Goal: Entertainment & Leisure: Consume media (video, audio)

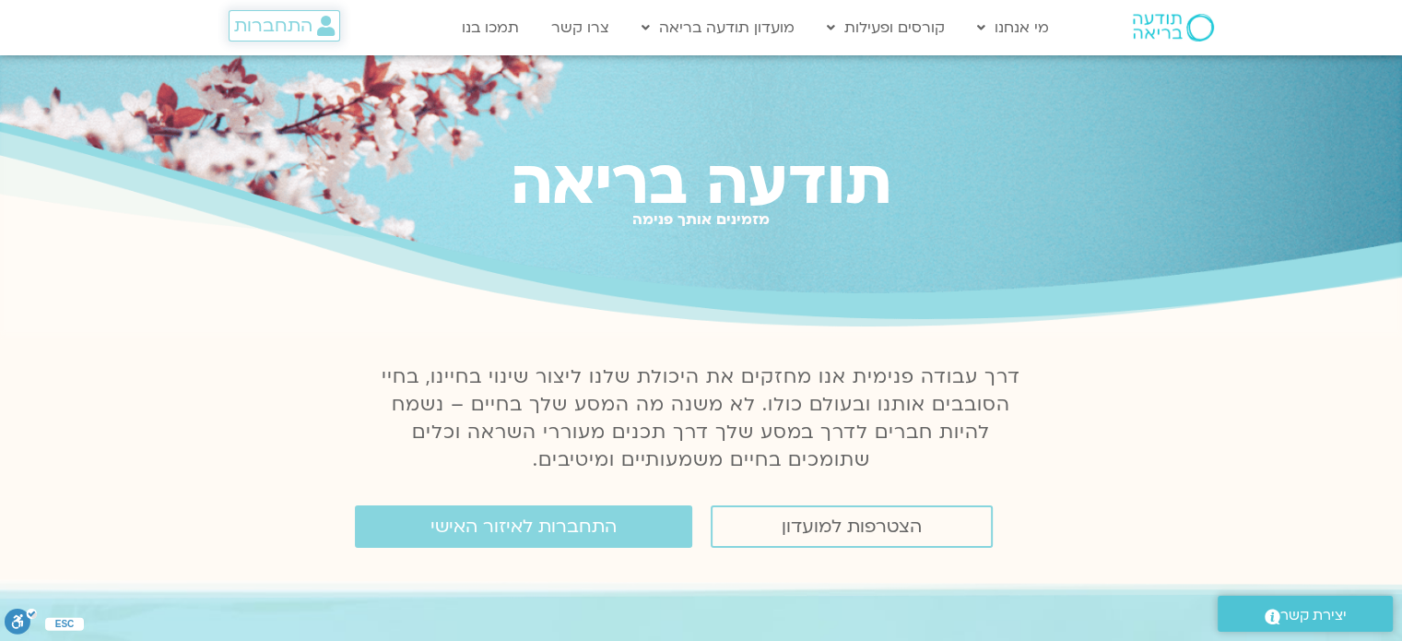
click at [297, 16] on span "התחברות" at bounding box center [273, 26] width 78 height 20
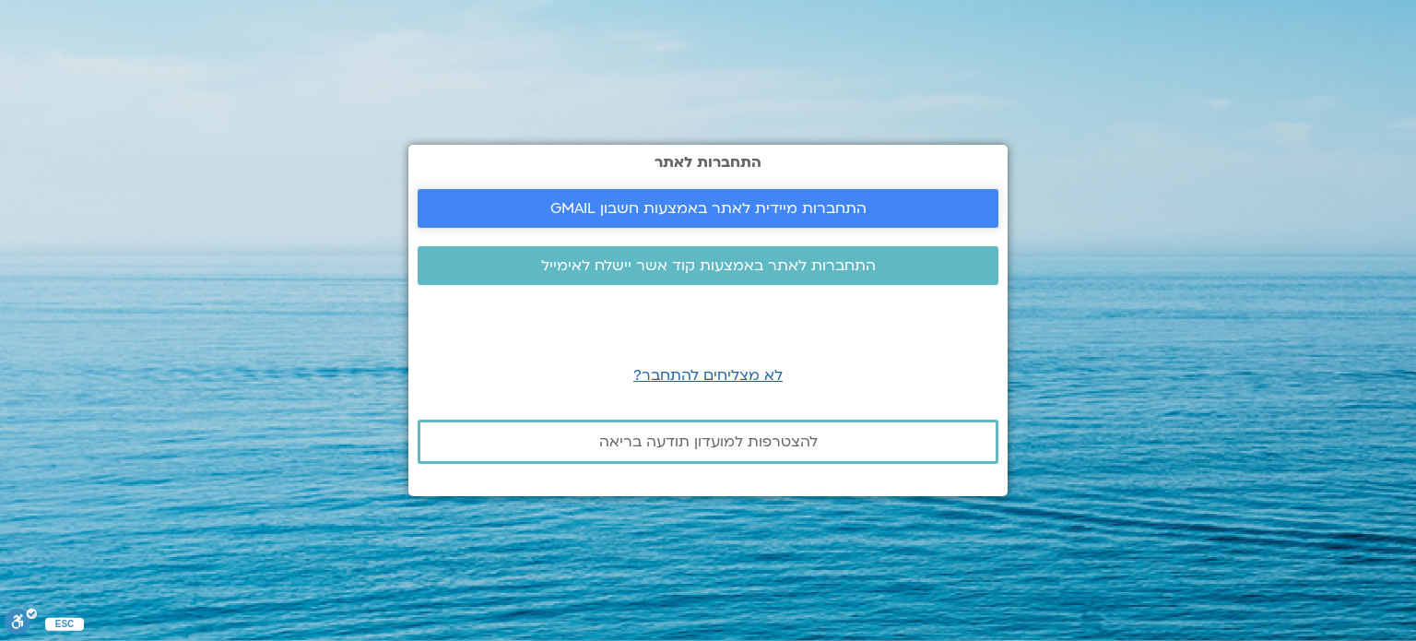
click at [513, 198] on link "התחברות מיידית לאתר באמצעות חשבון GMAIL" at bounding box center [708, 208] width 581 height 39
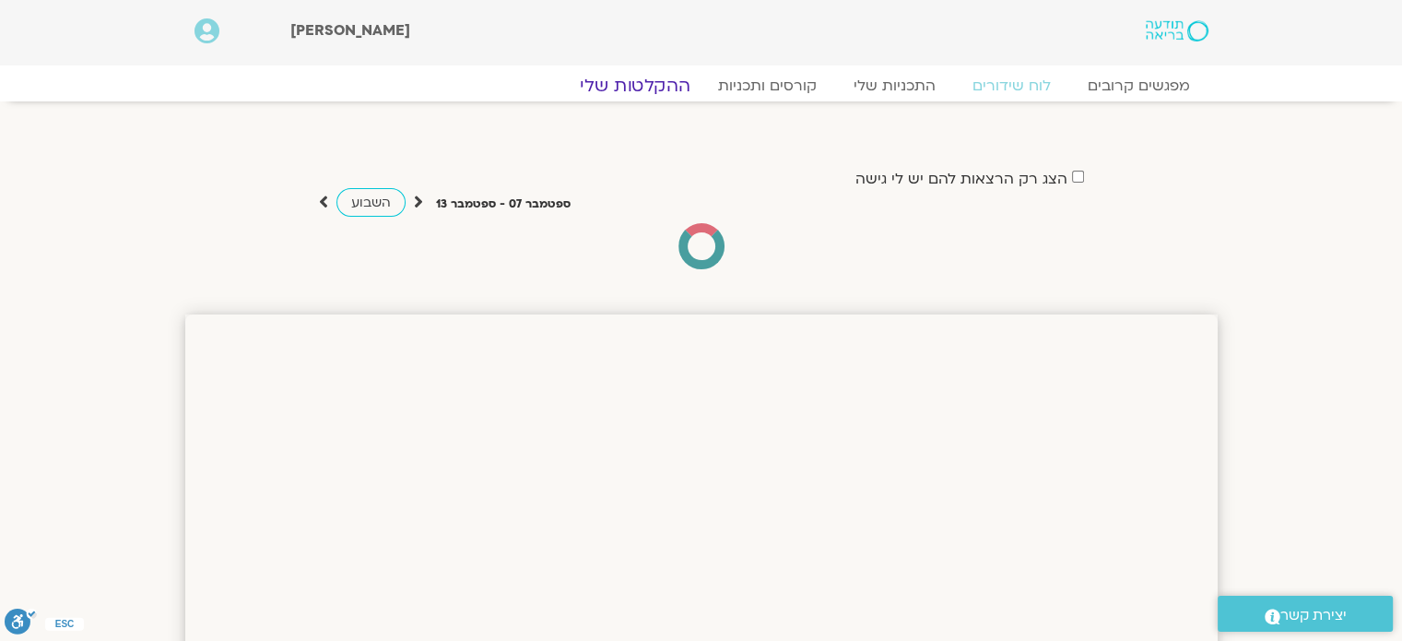
click at [654, 81] on link "ההקלטות שלי" at bounding box center [635, 86] width 155 height 22
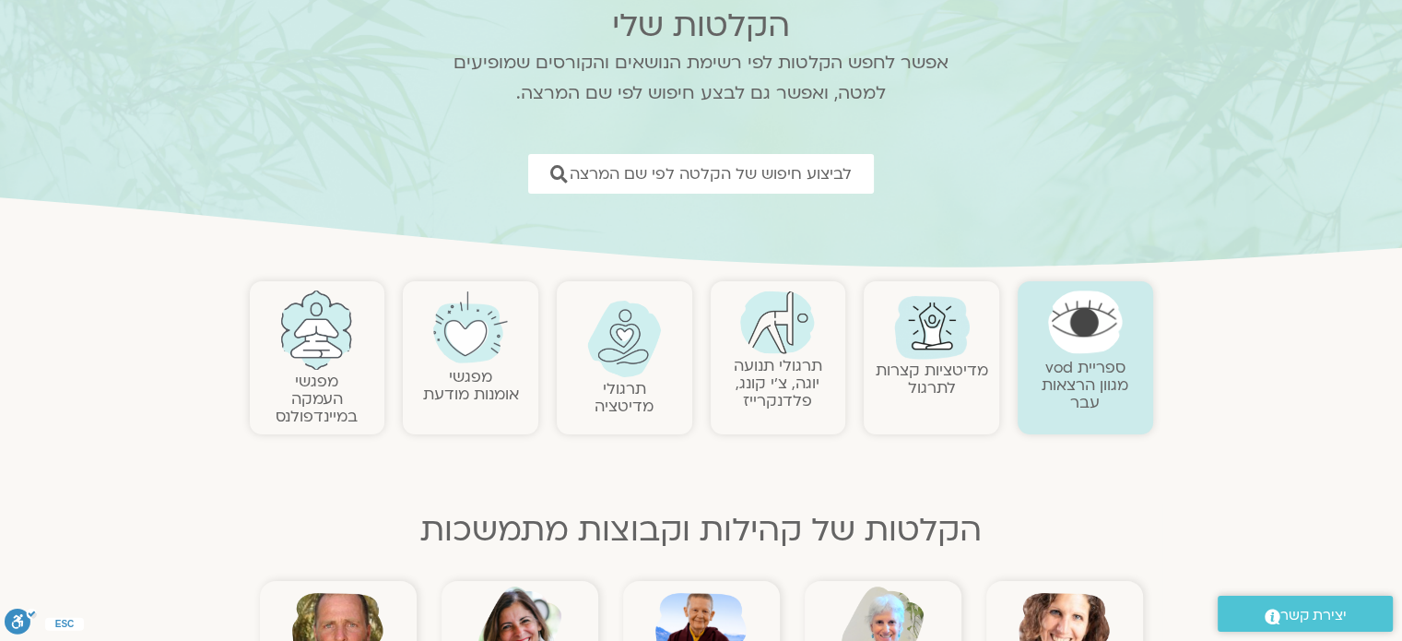
scroll to position [120, 0]
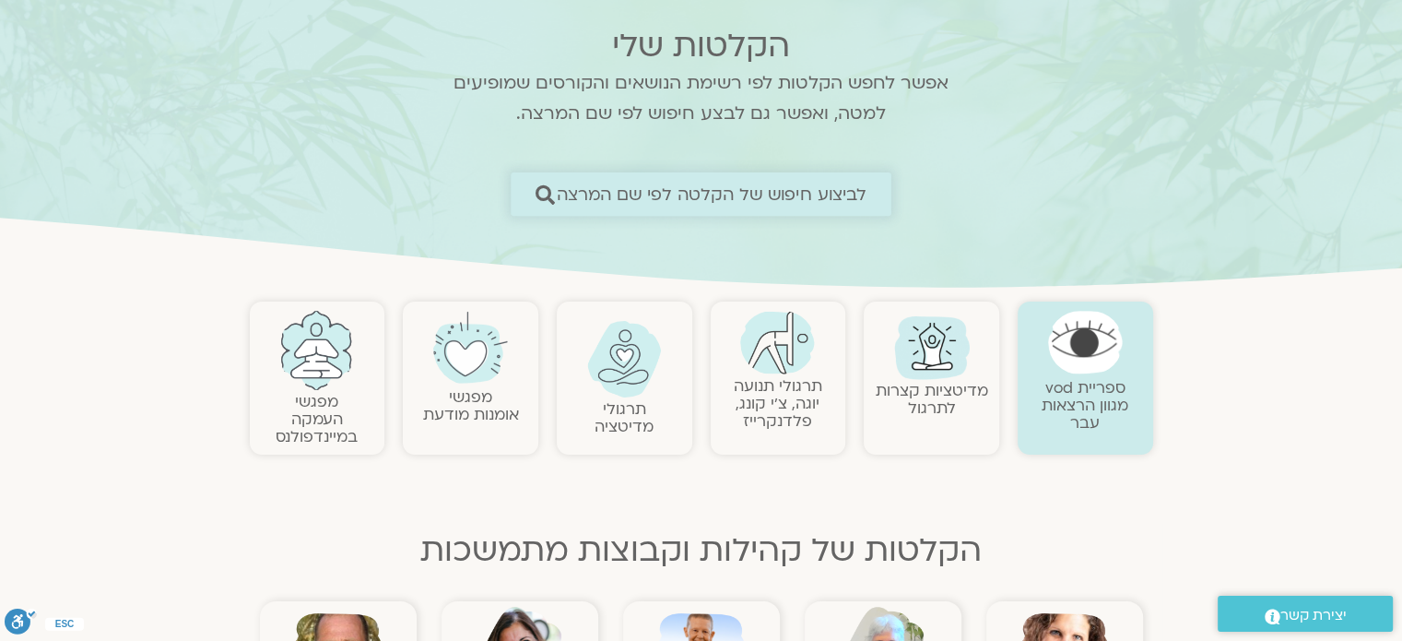
click at [787, 203] on span "לביצוע חיפוש של הקלטה לפי שם המרצה" at bounding box center [712, 193] width 311 height 19
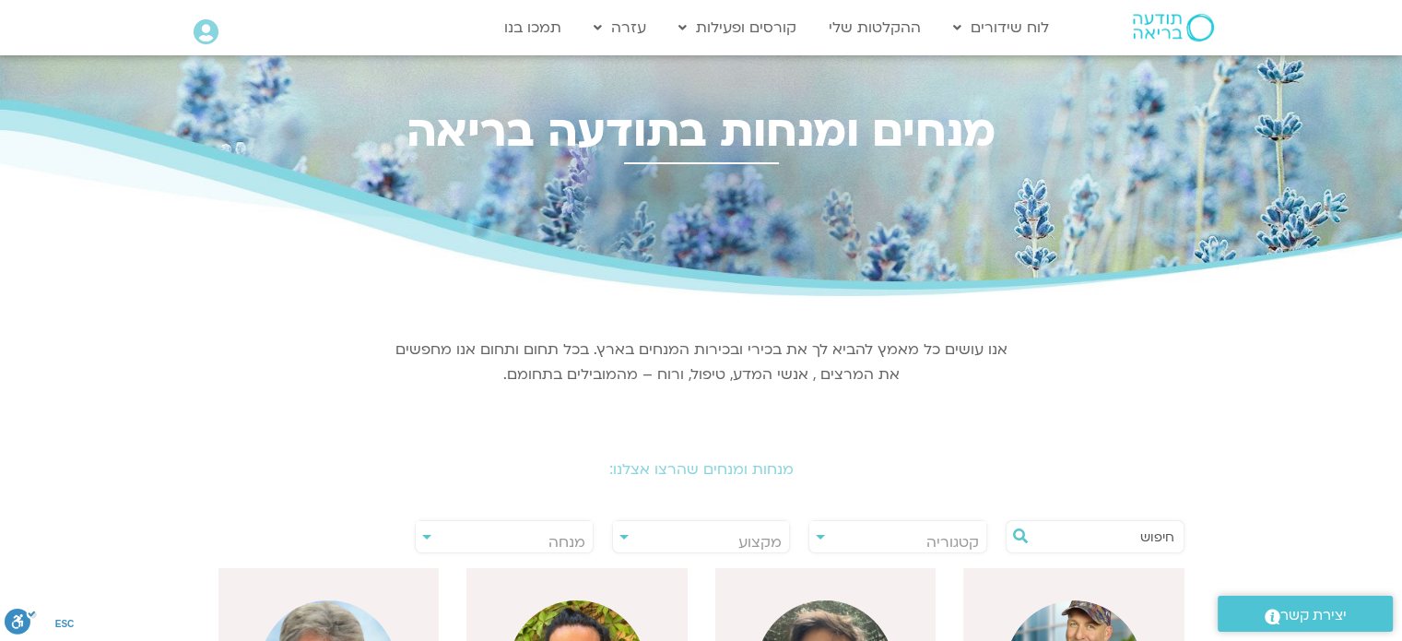
click at [1073, 534] on input "text" at bounding box center [1104, 536] width 140 height 31
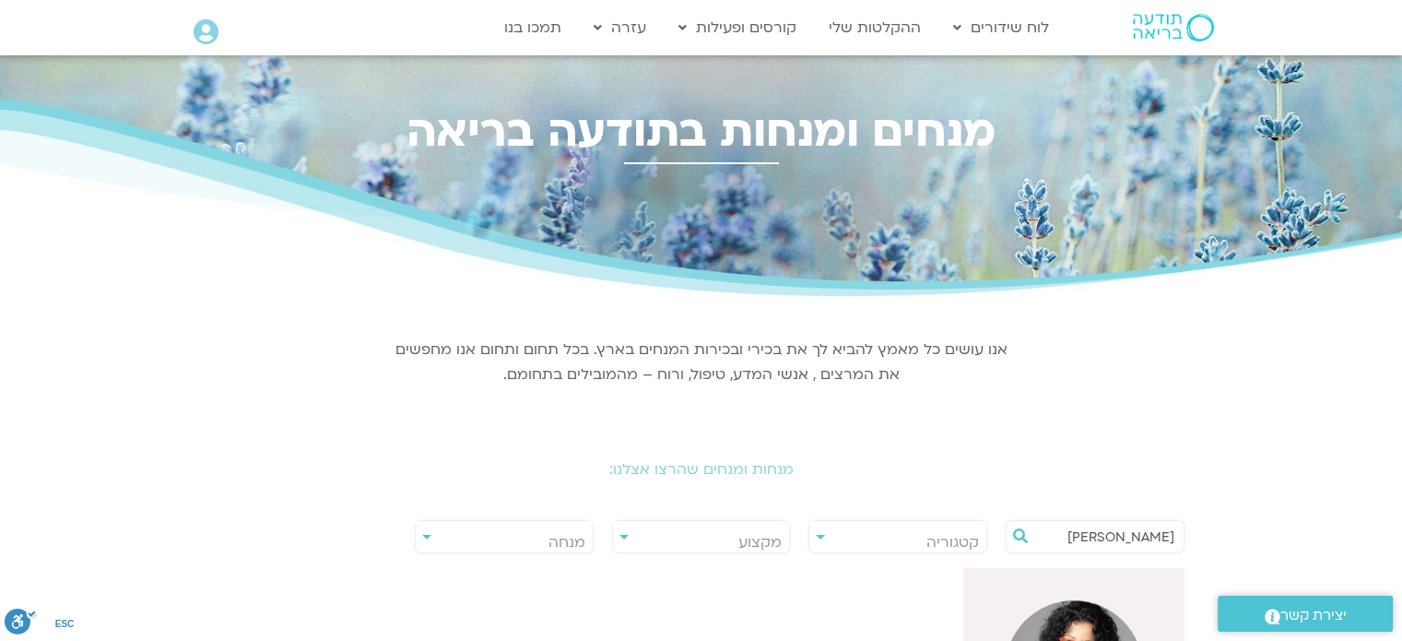
type input "ארנינה"
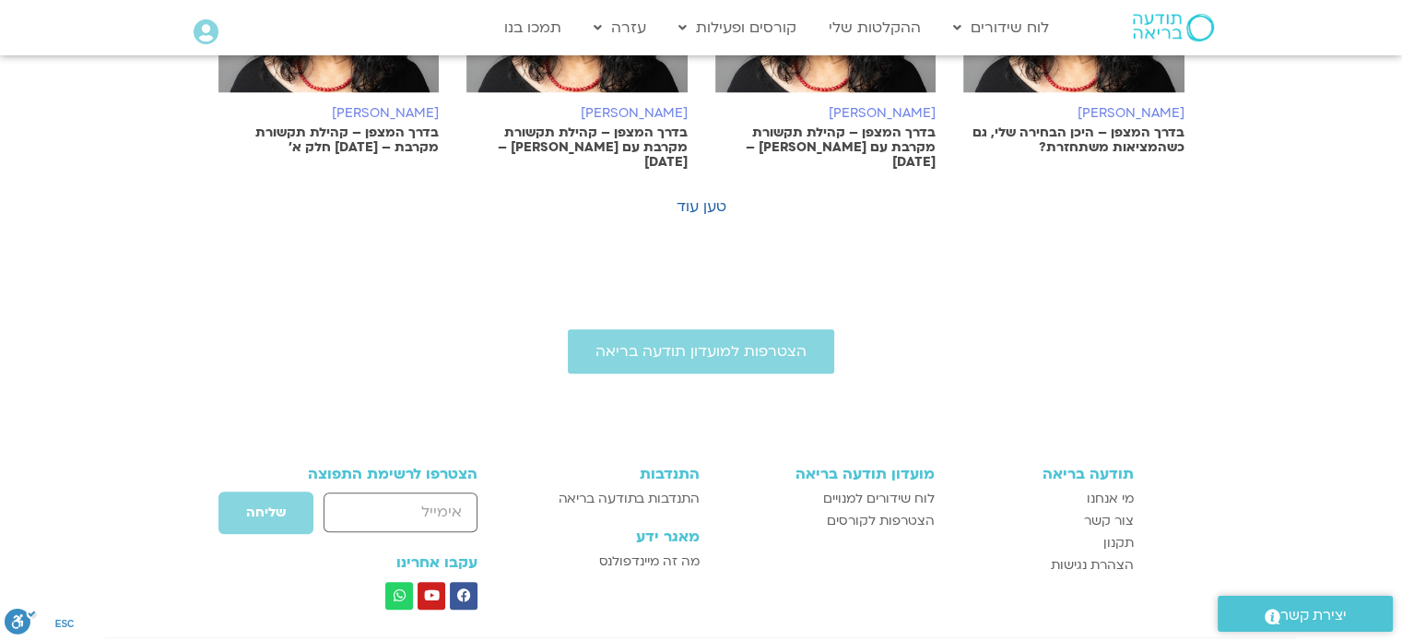
scroll to position [1430, 0]
click at [704, 195] on link "טען עוד" at bounding box center [702, 205] width 50 height 20
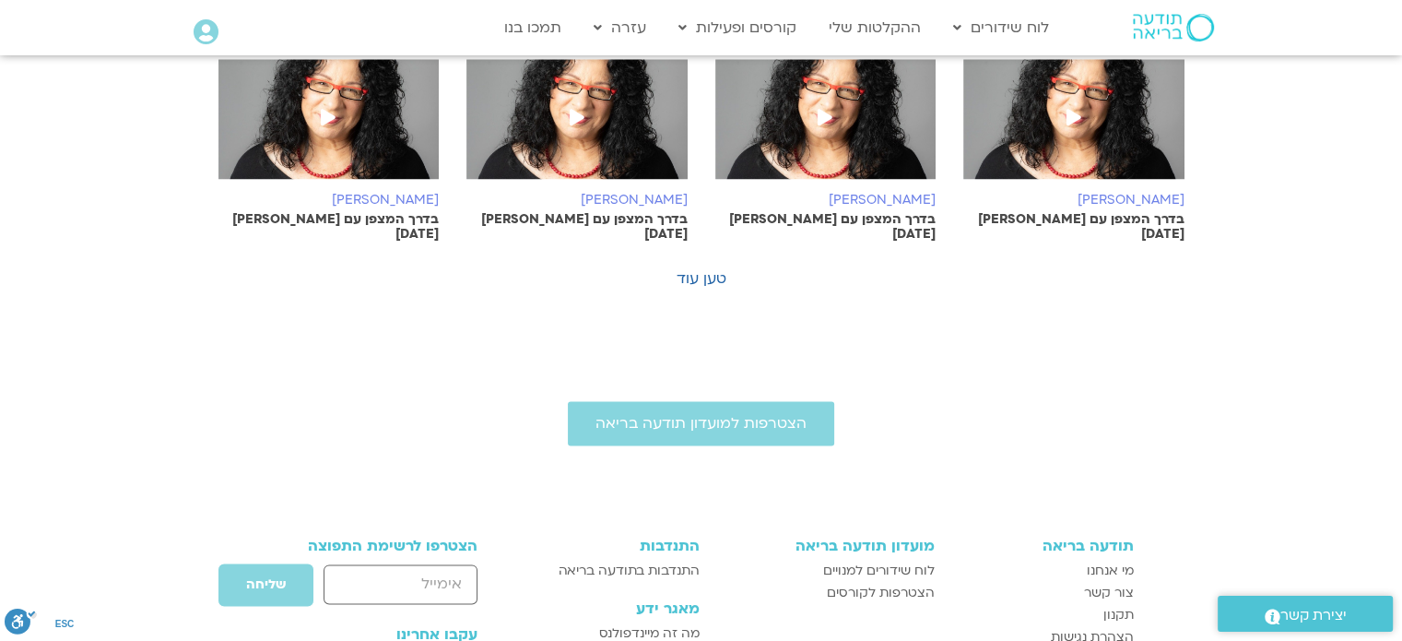
scroll to position [2251, 0]
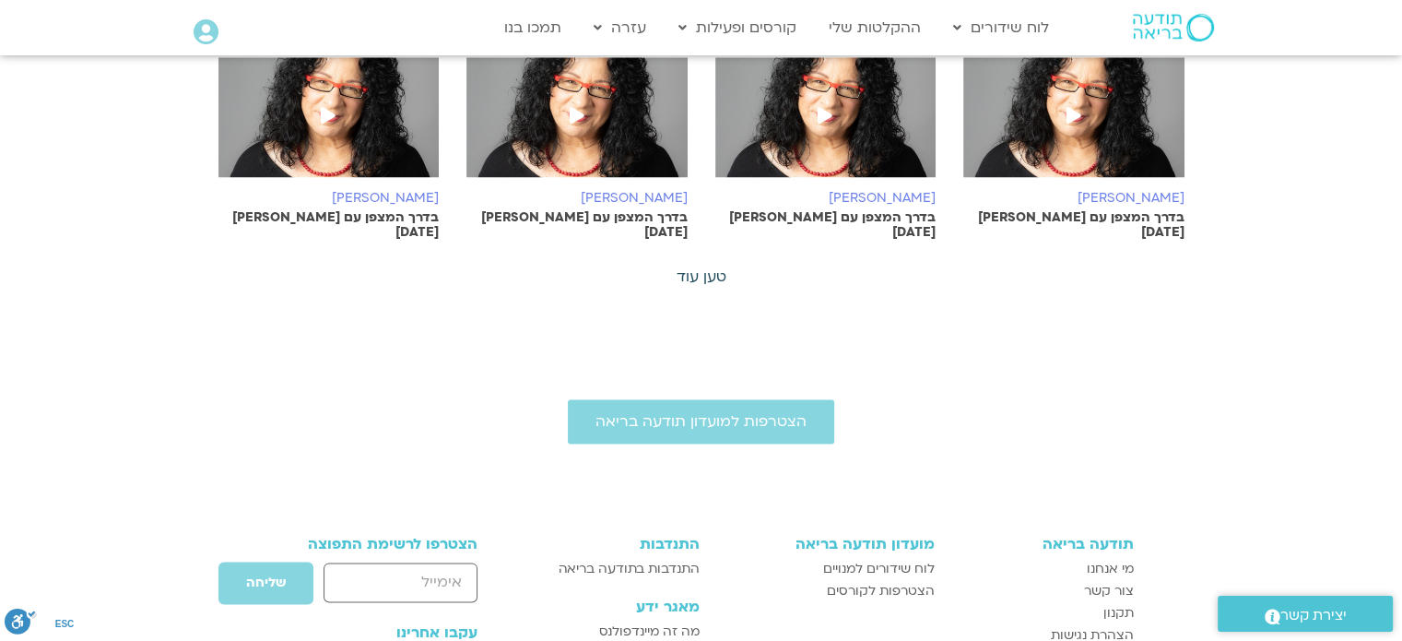
click at [700, 266] on link "טען עוד" at bounding box center [702, 276] width 50 height 20
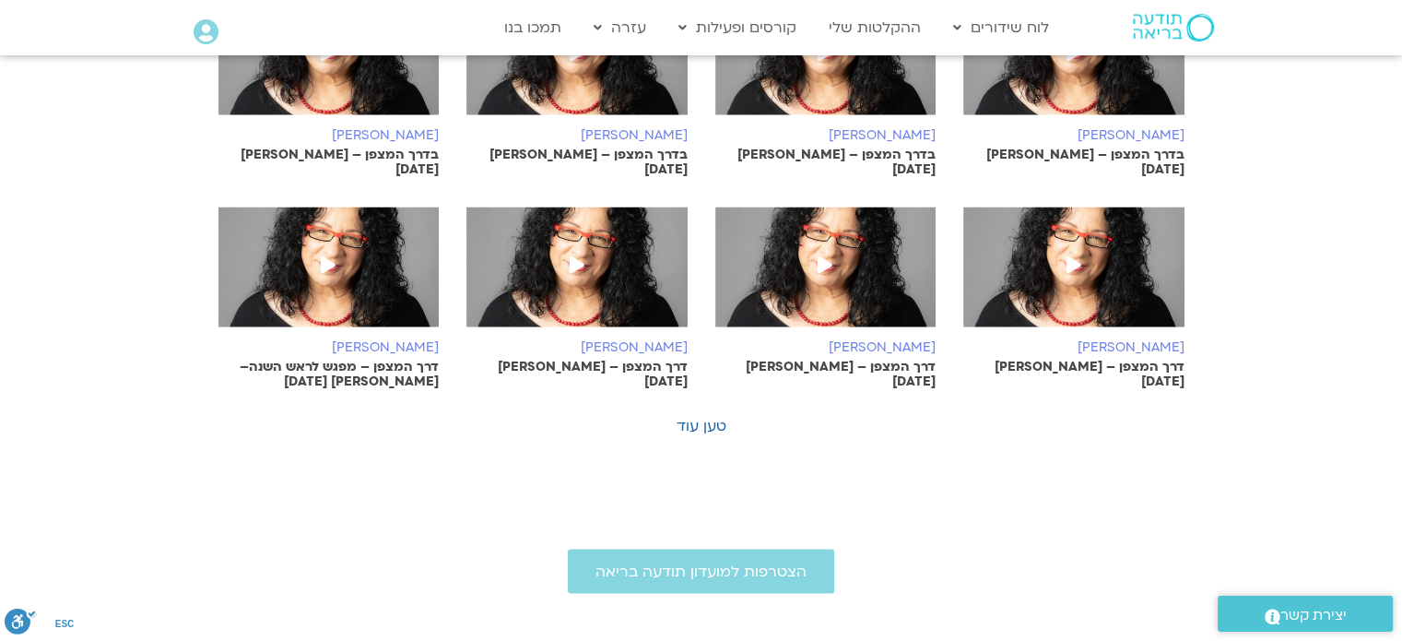
scroll to position [2956, 0]
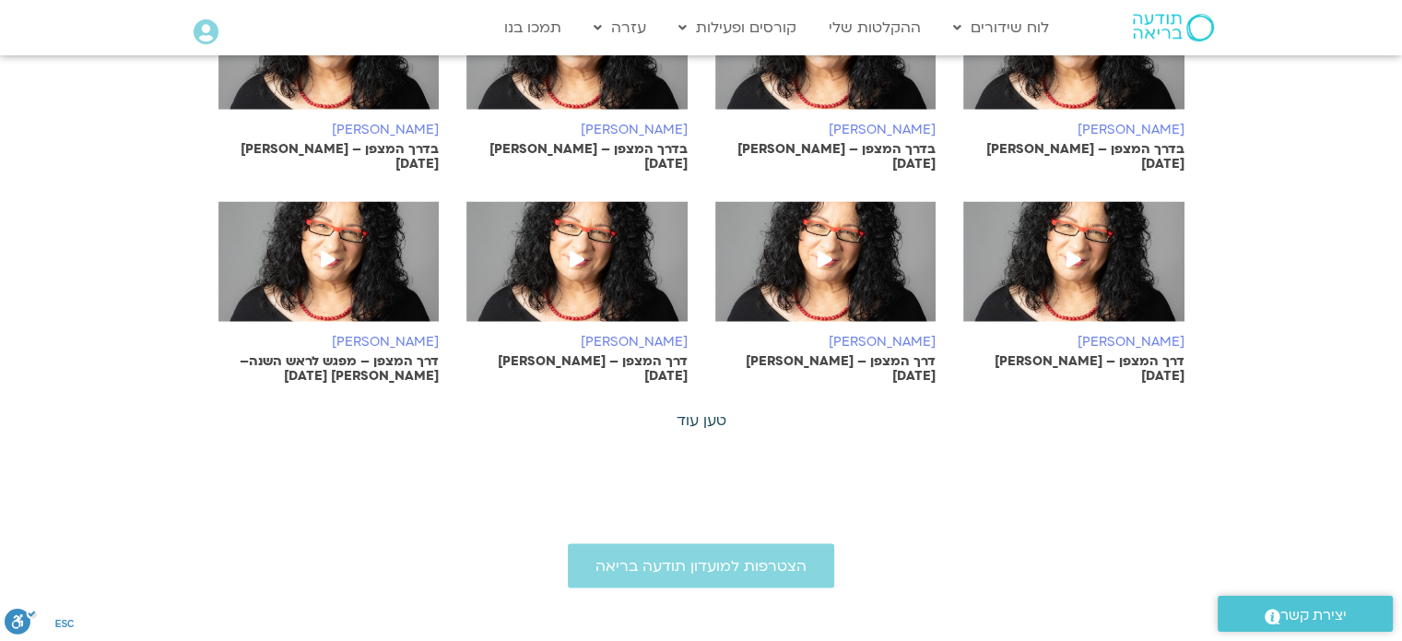
click at [684, 410] on link "טען עוד" at bounding box center [702, 420] width 50 height 20
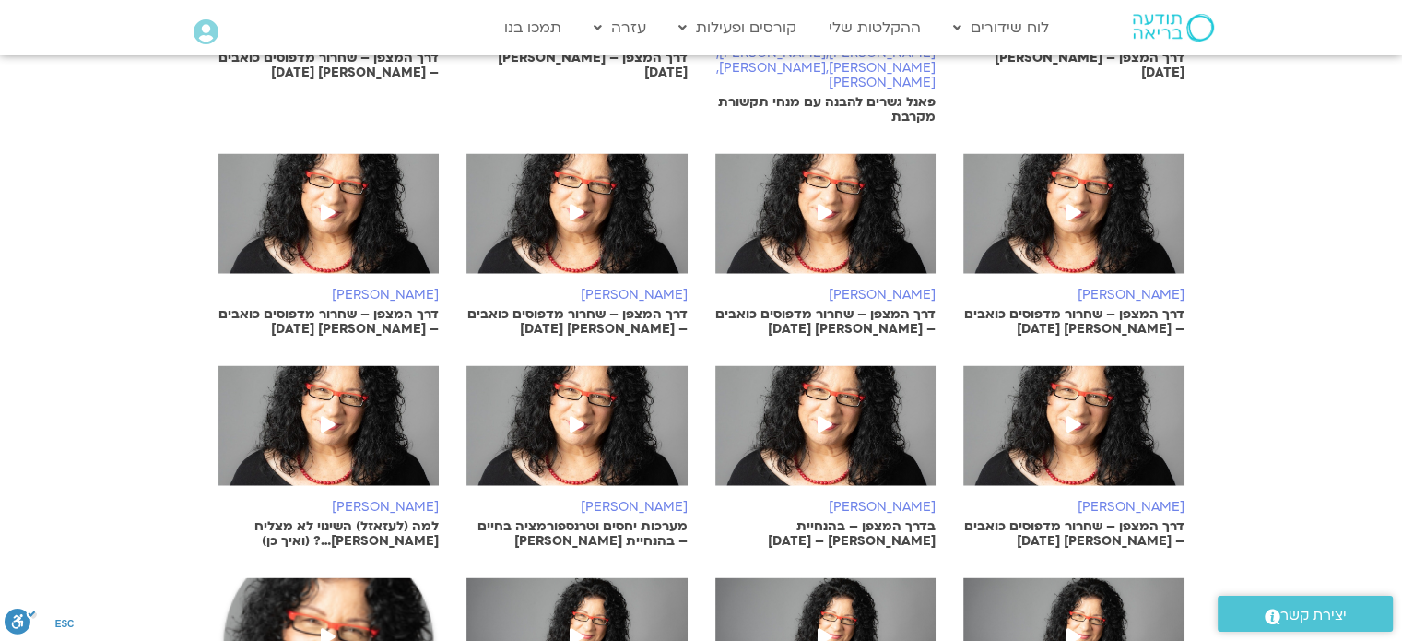
scroll to position [3473, 0]
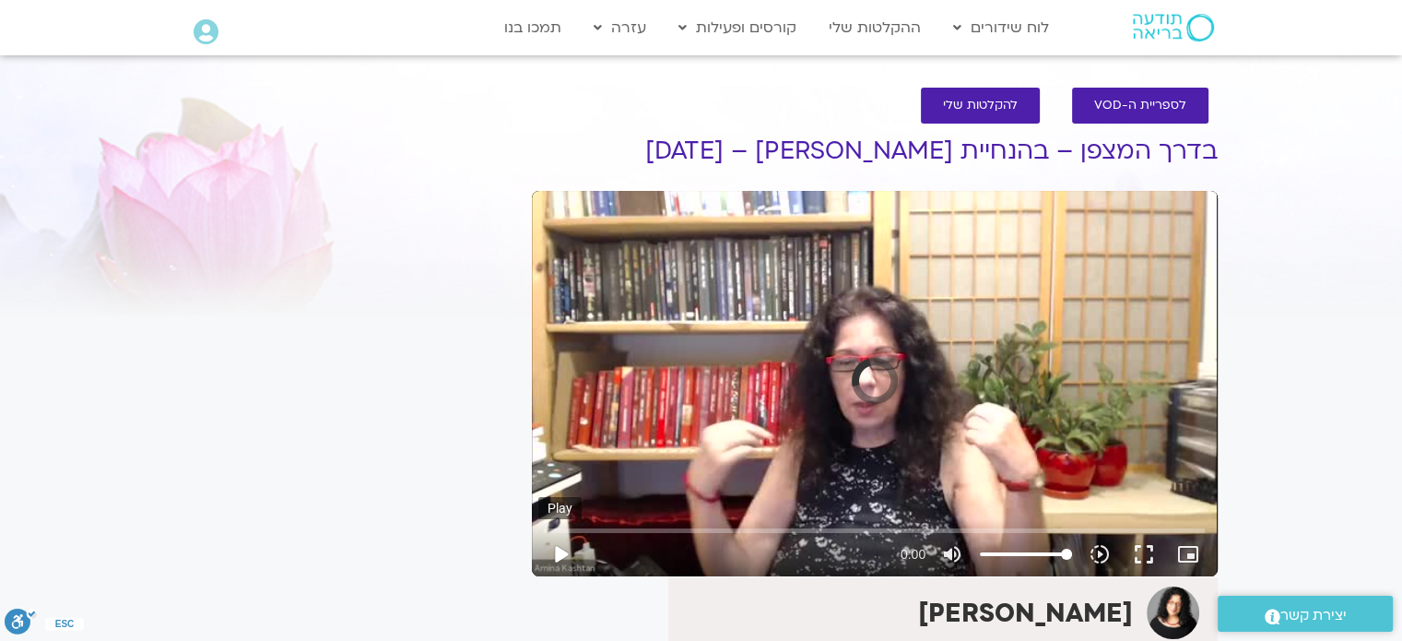
click at [556, 554] on button "play_arrow" at bounding box center [560, 554] width 44 height 44
click at [812, 423] on div "Skip Ad play_arrow 0:00:00 / 1:47:25 volume_up Mute tune Resolution Auto 360p s…" at bounding box center [875, 383] width 686 height 385
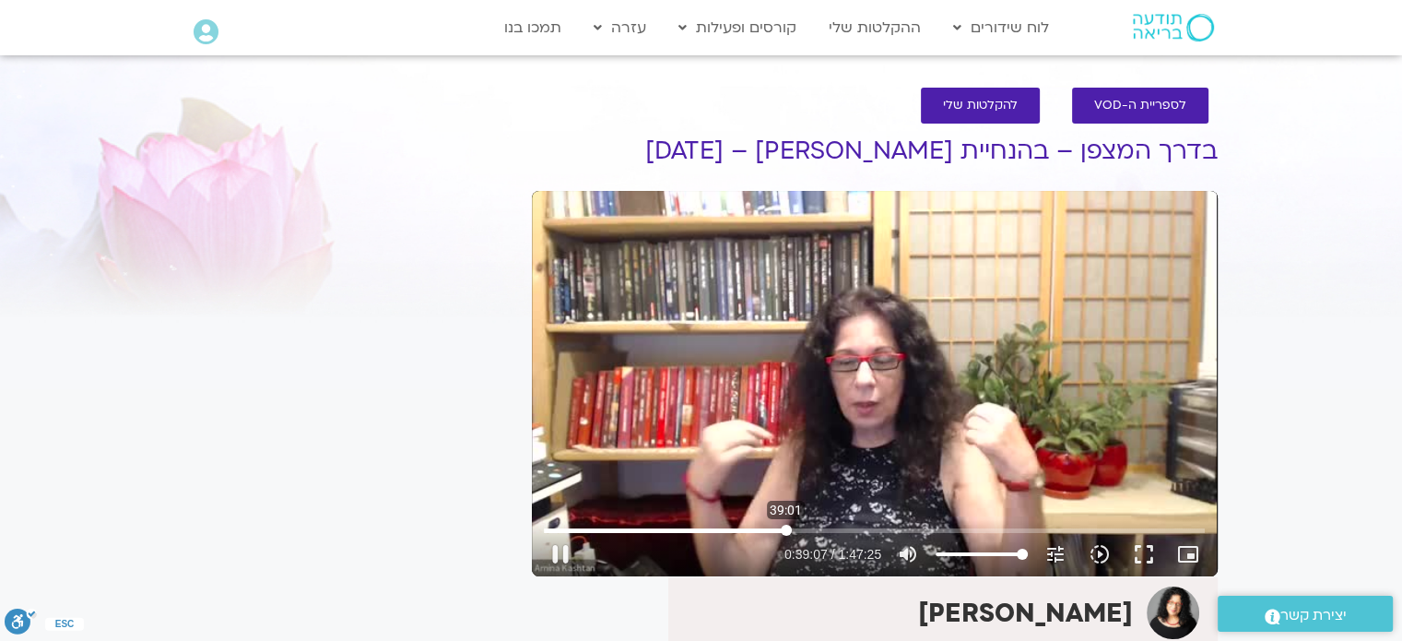
click at [785, 530] on input "Seek" at bounding box center [874, 530] width 661 height 11
click at [744, 530] on input "Seek" at bounding box center [874, 530] width 661 height 11
click at [550, 530] on input "Seek" at bounding box center [874, 530] width 661 height 11
click at [557, 530] on input "Seek" at bounding box center [874, 530] width 661 height 11
click at [550, 533] on input "Seek" at bounding box center [874, 530] width 661 height 11
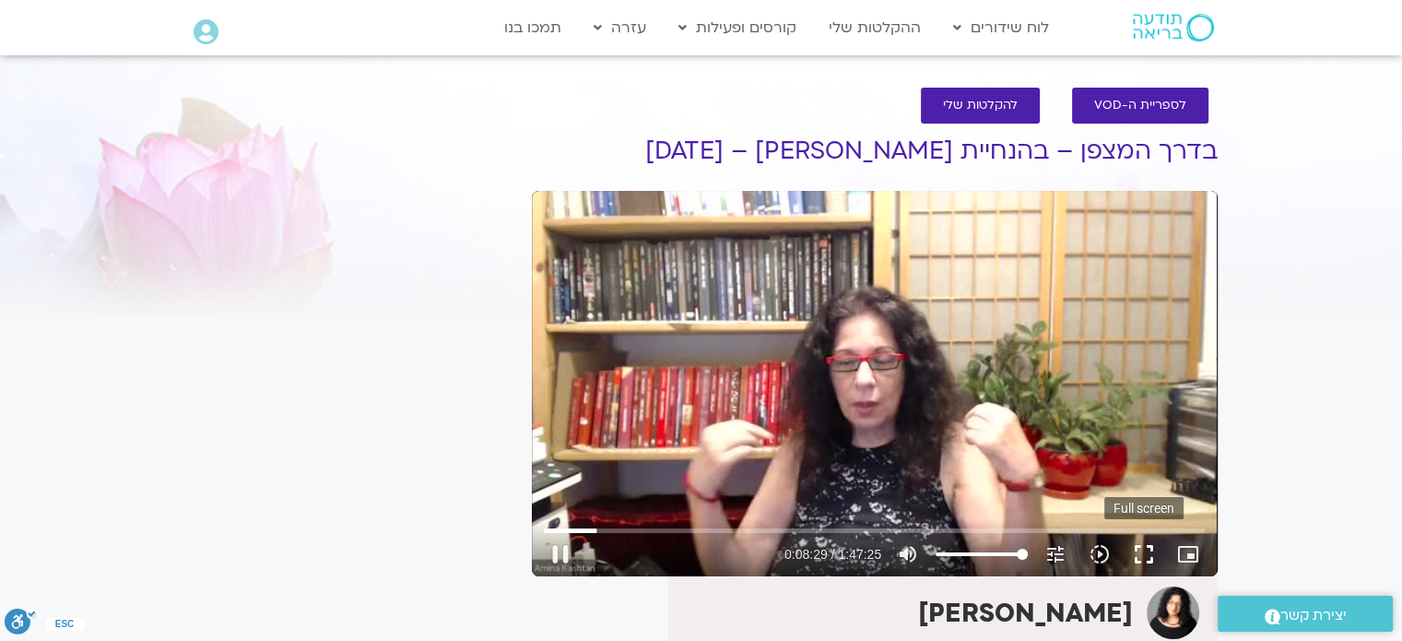
click at [1142, 556] on button "fullscreen" at bounding box center [1144, 554] width 44 height 44
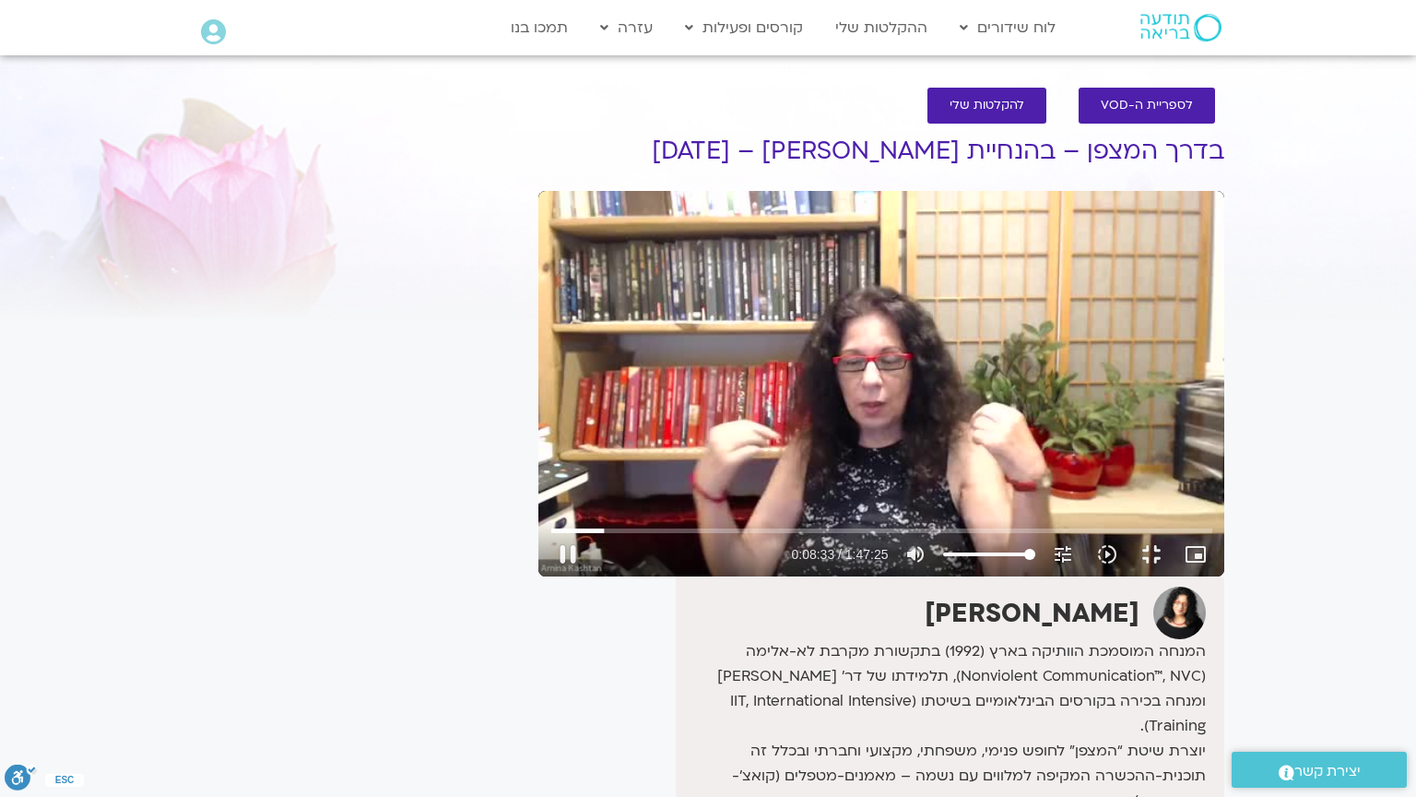
type input "513.516954"
